Goal: Task Accomplishment & Management: Complete application form

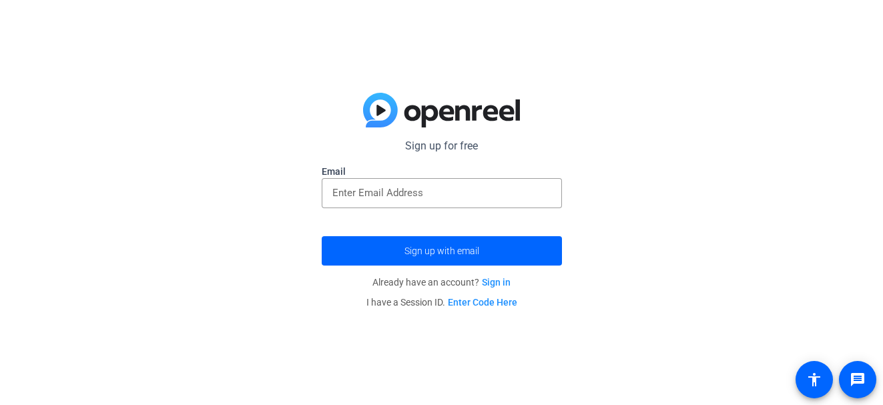
click at [436, 251] on span "Sign up with email" at bounding box center [441, 251] width 75 height 0
click at [466, 231] on form "Sign up for free Email Sign up with email" at bounding box center [442, 201] width 240 height 127
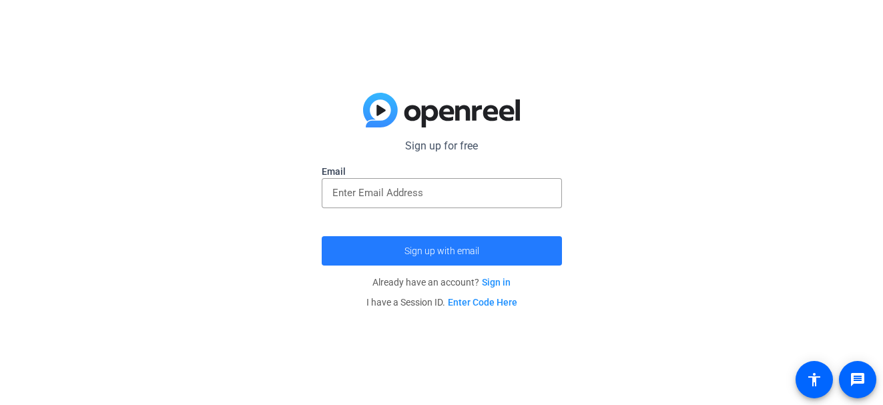
click at [478, 244] on span "submit" at bounding box center [442, 251] width 240 height 32
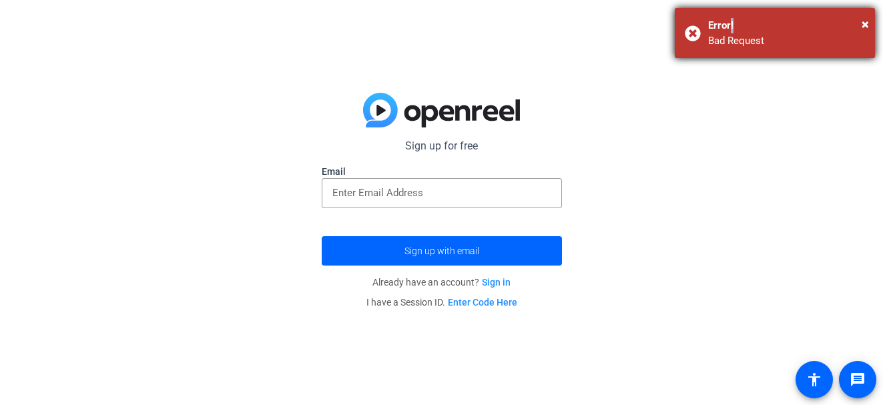
drag, startPoint x: 728, startPoint y: 20, endPoint x: 748, endPoint y: 21, distance: 19.4
click at [734, 21] on div "Error!" at bounding box center [786, 25] width 157 height 15
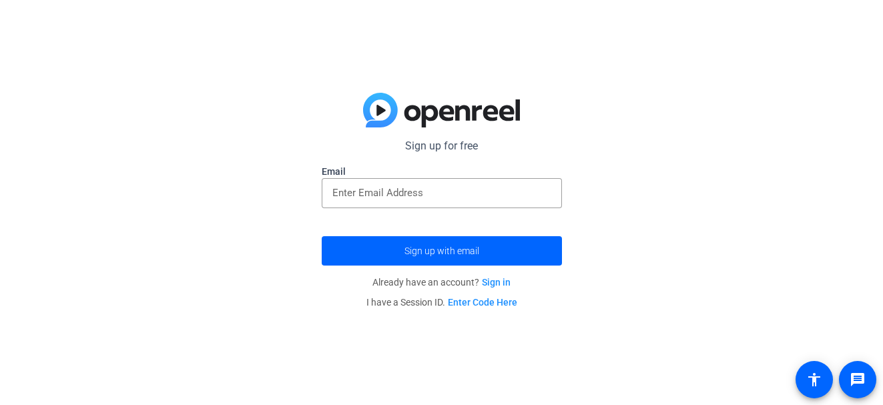
click at [746, 404] on div at bounding box center [441, 405] width 883 height 0
click at [457, 202] on div at bounding box center [441, 193] width 219 height 30
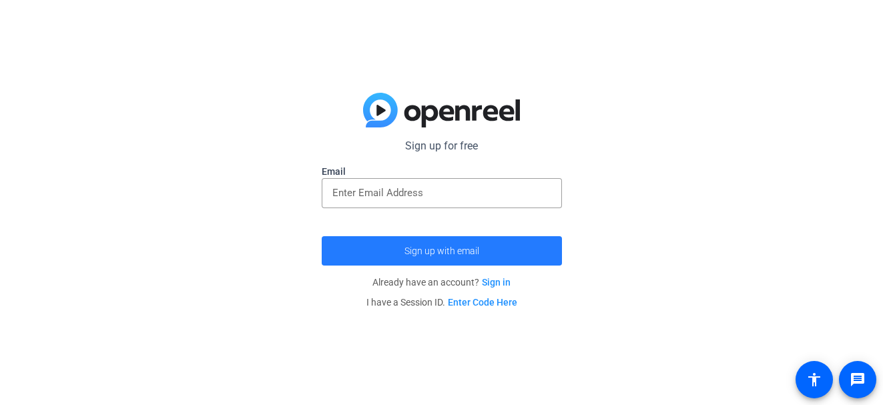
click at [529, 242] on span "submit" at bounding box center [442, 251] width 240 height 32
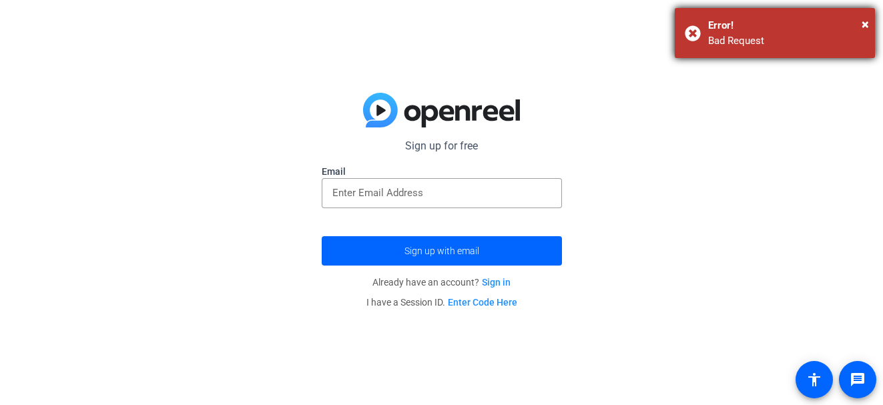
click at [820, 9] on div "× Error! Bad Request" at bounding box center [775, 33] width 200 height 50
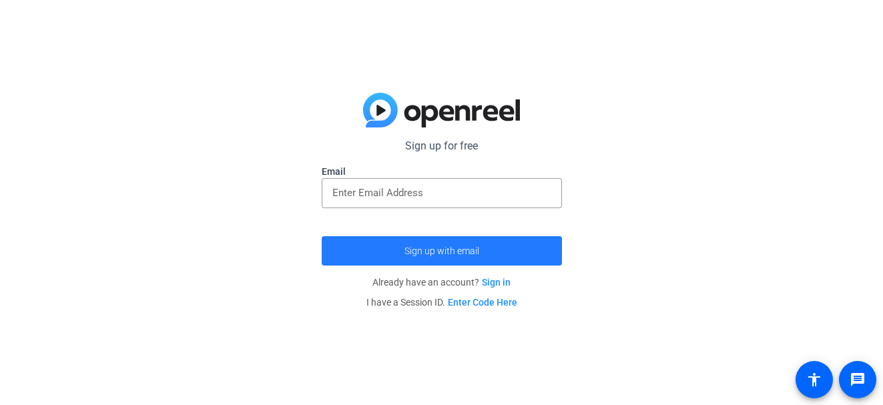
click at [509, 236] on span "submit" at bounding box center [442, 251] width 240 height 32
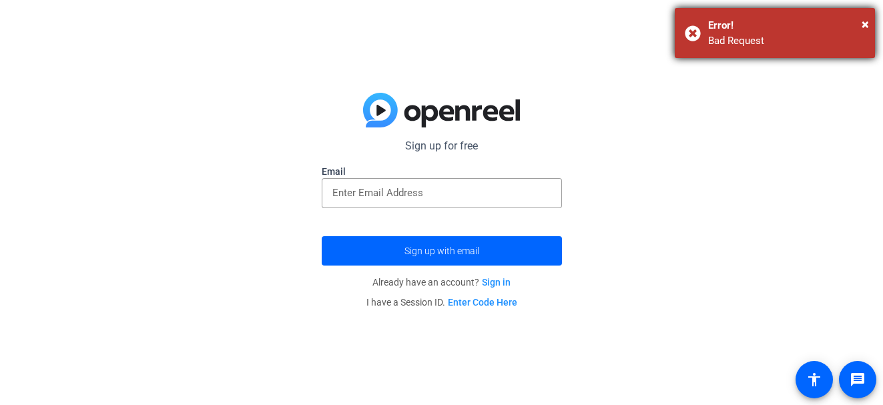
click at [834, 35] on div "Bad Request" at bounding box center [786, 40] width 157 height 15
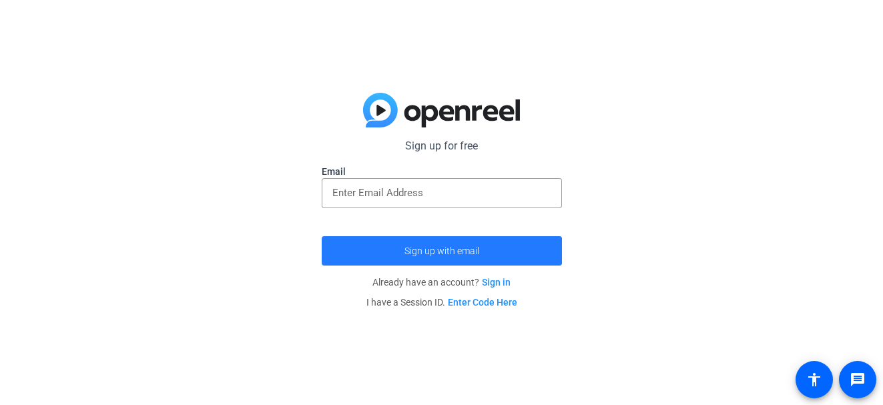
click at [502, 250] on span "submit" at bounding box center [442, 251] width 240 height 32
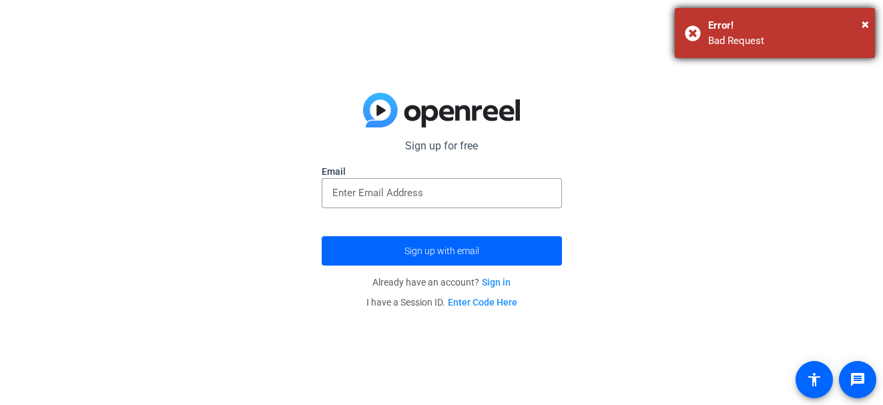
click at [749, 19] on div "Error!" at bounding box center [786, 25] width 157 height 15
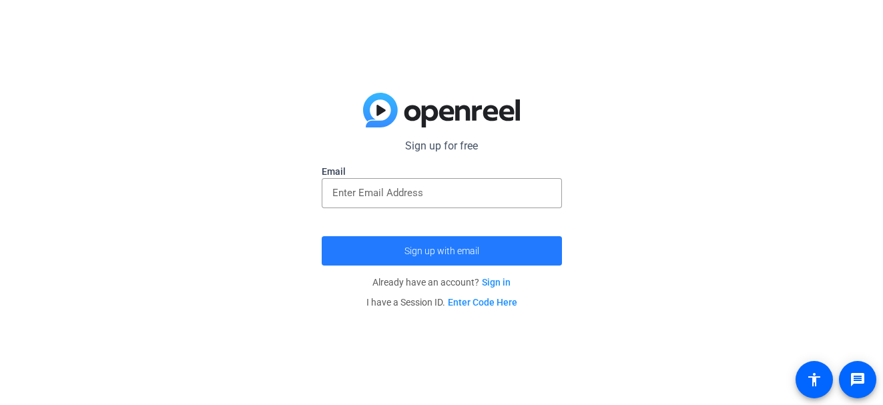
click at [489, 246] on span "submit" at bounding box center [442, 251] width 240 height 32
click at [493, 241] on span "submit" at bounding box center [442, 251] width 240 height 32
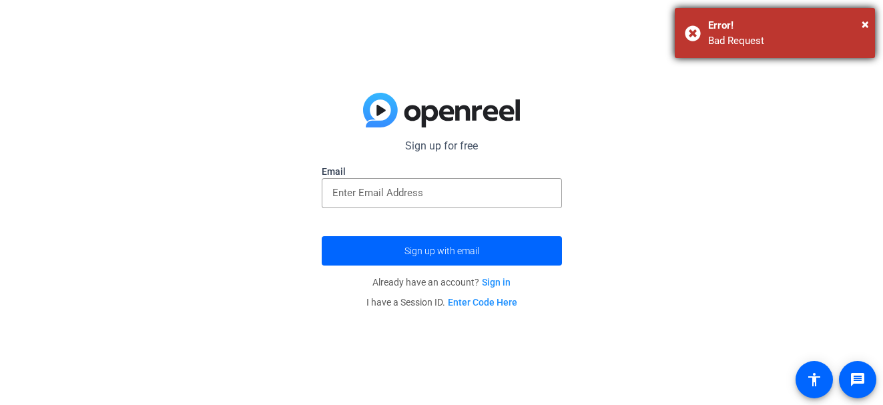
click at [792, 24] on div "Error!" at bounding box center [786, 25] width 157 height 15
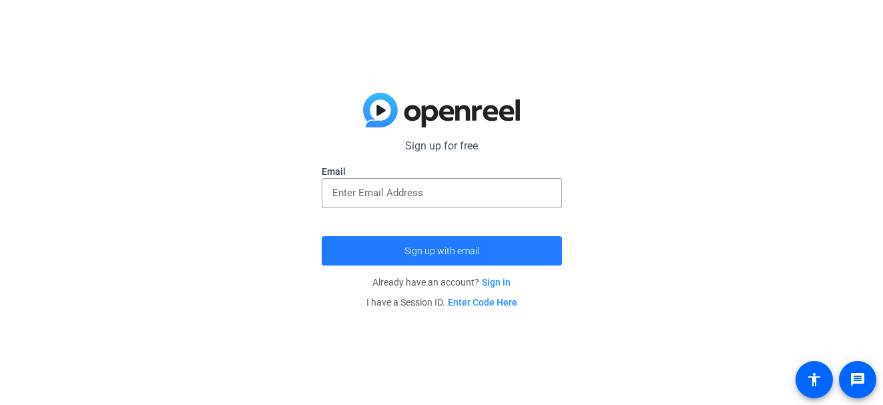
click at [524, 238] on span "submit" at bounding box center [442, 251] width 240 height 32
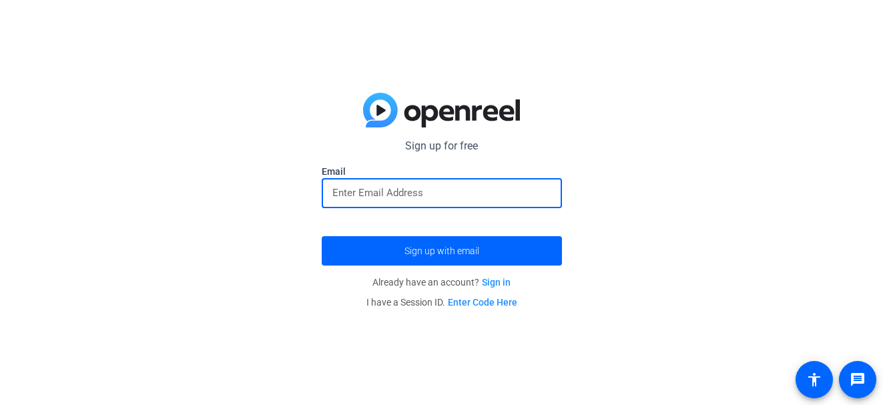
click at [524, 185] on input "email" at bounding box center [441, 193] width 219 height 16
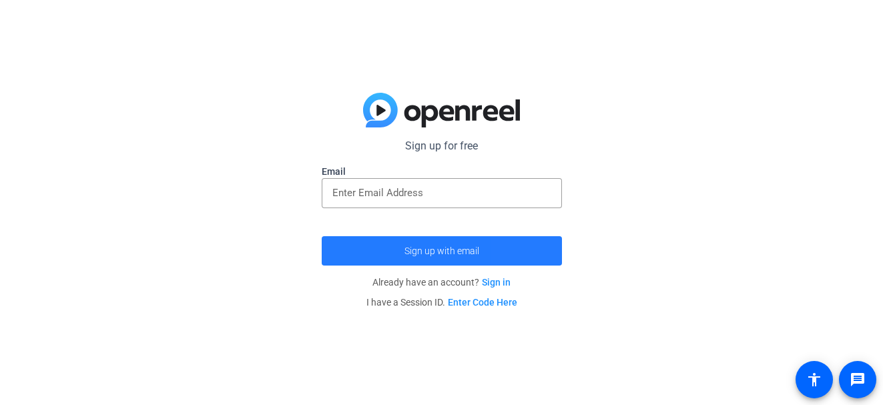
click at [528, 245] on span "submit" at bounding box center [442, 251] width 240 height 32
click at [483, 254] on span "submit" at bounding box center [442, 251] width 240 height 32
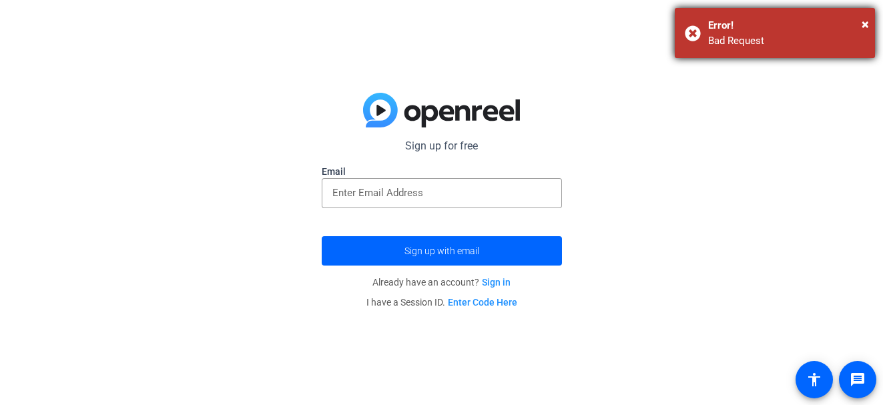
click at [775, 28] on div "Error!" at bounding box center [786, 25] width 157 height 15
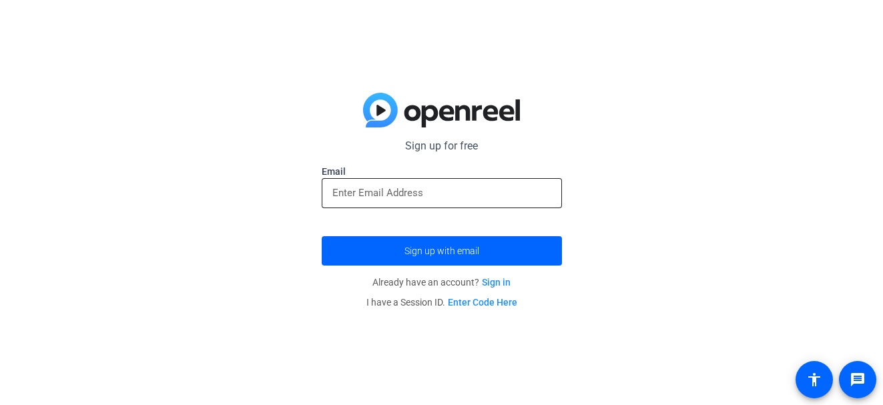
click at [384, 184] on div at bounding box center [441, 193] width 219 height 30
click at [464, 197] on input "email" at bounding box center [441, 193] width 219 height 16
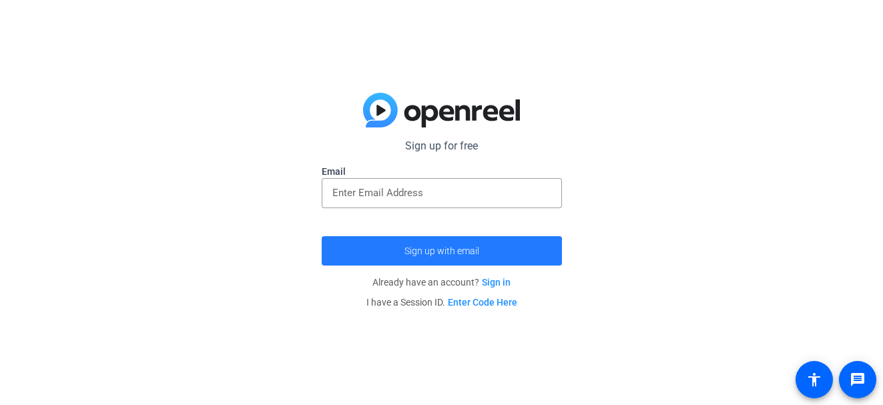
click at [453, 244] on span "submit" at bounding box center [442, 251] width 240 height 32
click at [540, 241] on span "submit" at bounding box center [442, 251] width 240 height 32
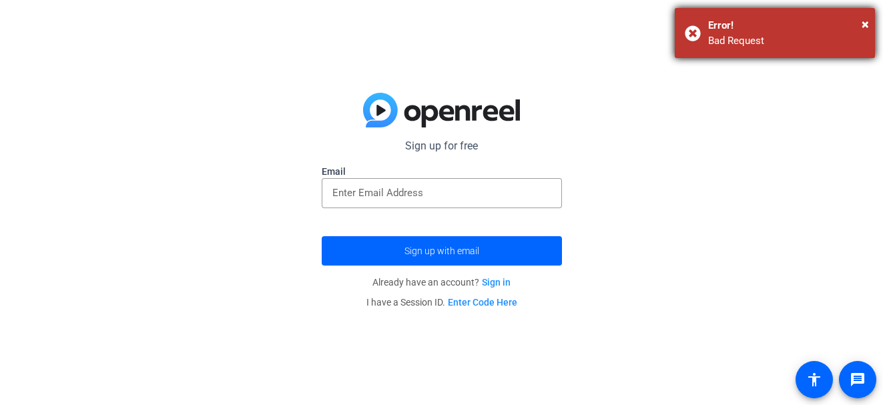
click at [837, 38] on div "Bad Request" at bounding box center [786, 40] width 157 height 15
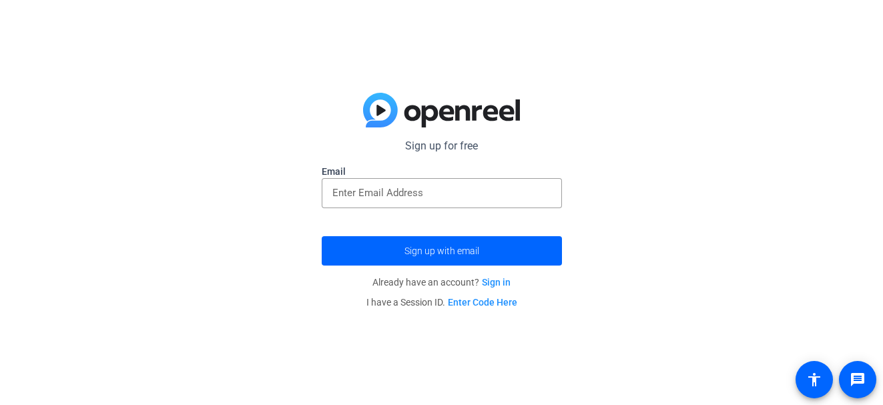
drag, startPoint x: 858, startPoint y: 24, endPoint x: 867, endPoint y: 11, distance: 15.9
click at [865, 17] on div "Sign up for free Email Sign up with email Already have an account? Sign in I ha…" at bounding box center [441, 202] width 883 height 405
drag, startPoint x: 867, startPoint y: 11, endPoint x: 890, endPoint y: -19, distance: 38.1
click at [882, 0] on html "Accessibility Screen-Reader Guide, Feedback, and Issue Reporting | New window S…" at bounding box center [441, 202] width 883 height 405
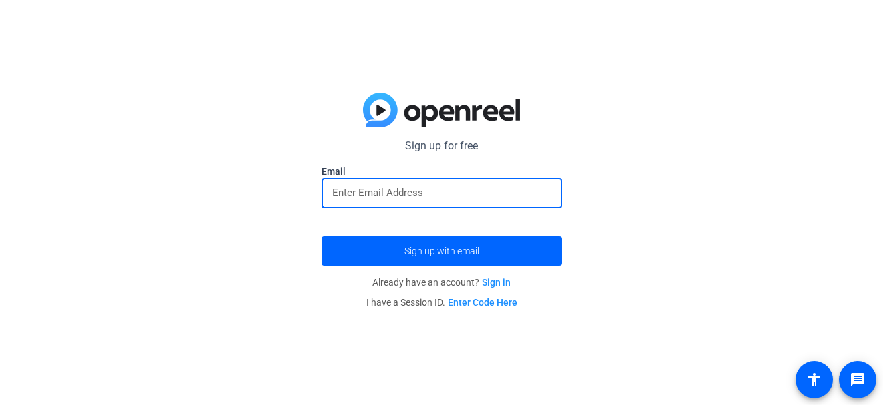
click at [433, 193] on input "email" at bounding box center [441, 193] width 219 height 16
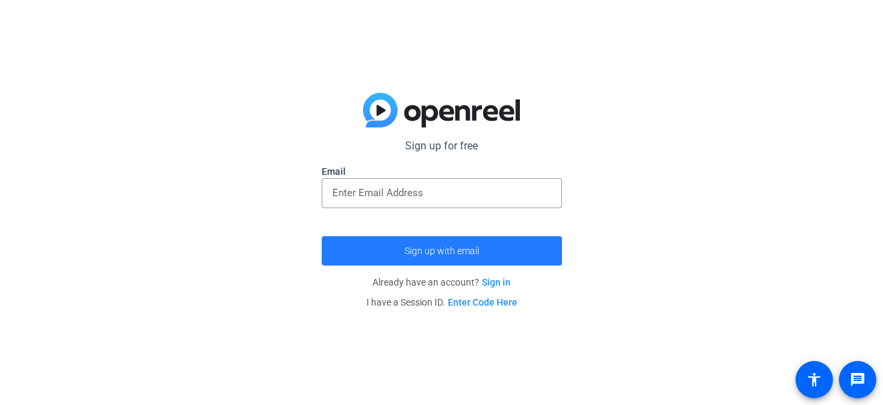
click at [449, 251] on span "Sign up with email" at bounding box center [441, 251] width 75 height 0
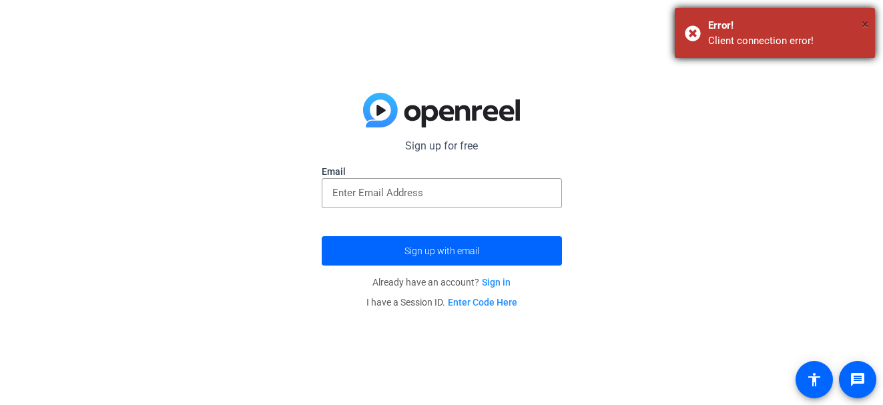
click at [862, 18] on span "×" at bounding box center [865, 24] width 7 height 16
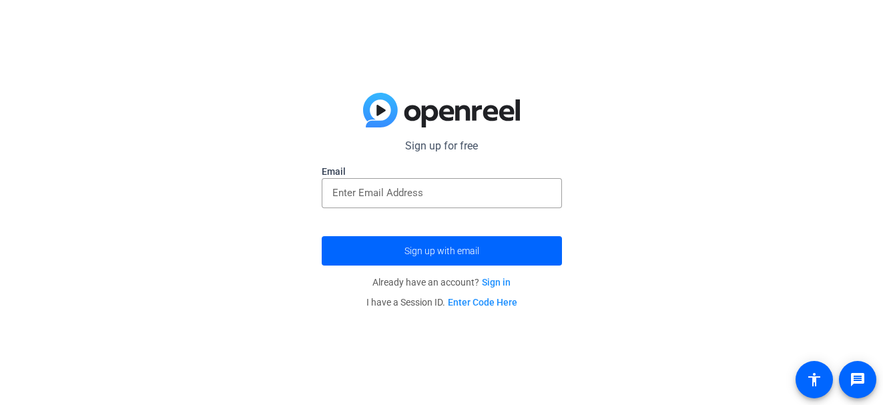
click at [862, 32] on div "Sign up for free Email Sign up with email Already have an account? Sign in I ha…" at bounding box center [441, 202] width 883 height 405
click at [859, 33] on div "Sign up for free Email Sign up with email Already have an account? Sign in I ha…" at bounding box center [441, 202] width 883 height 405
